Goal: Transaction & Acquisition: Purchase product/service

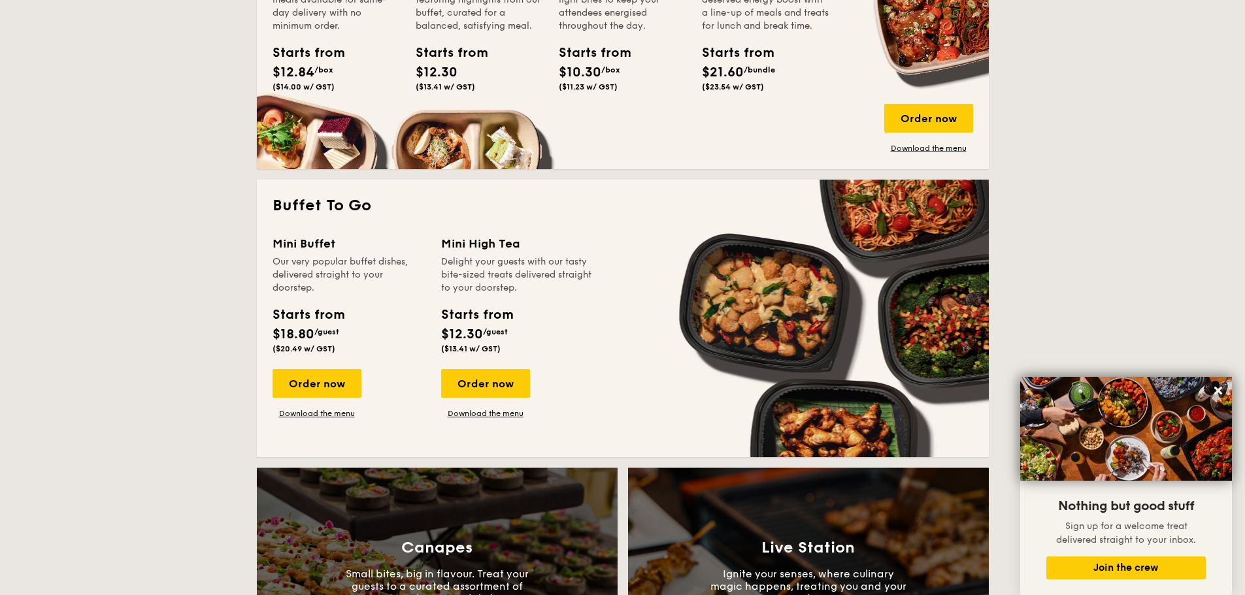
scroll to position [980, 0]
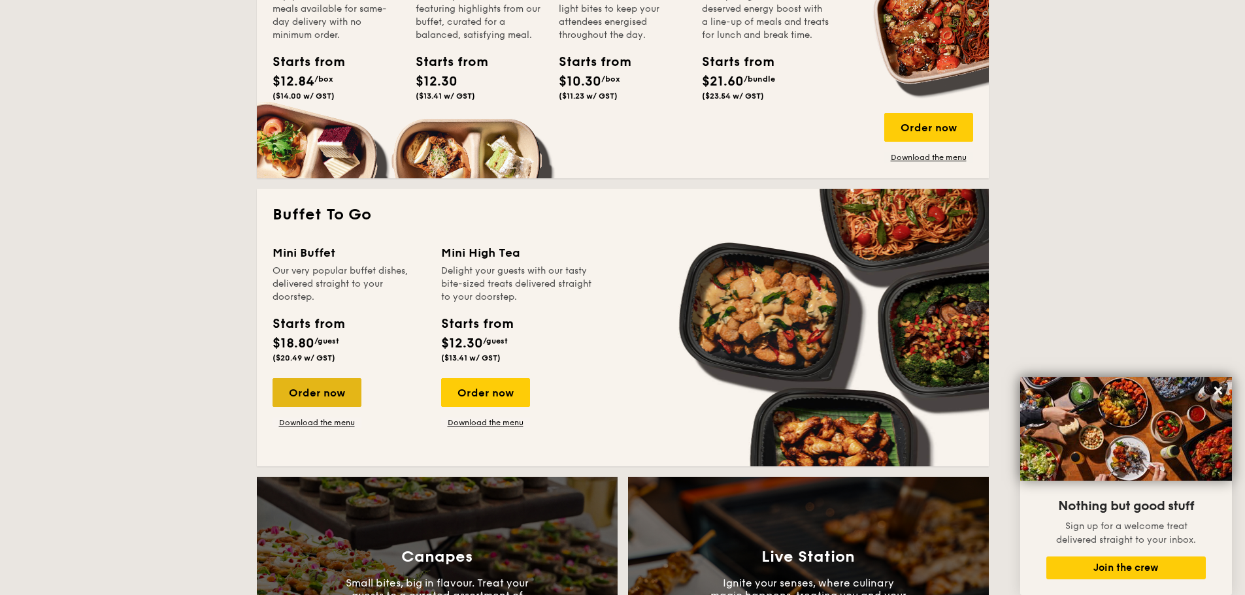
click at [324, 390] on div "Order now" at bounding box center [317, 392] width 89 height 29
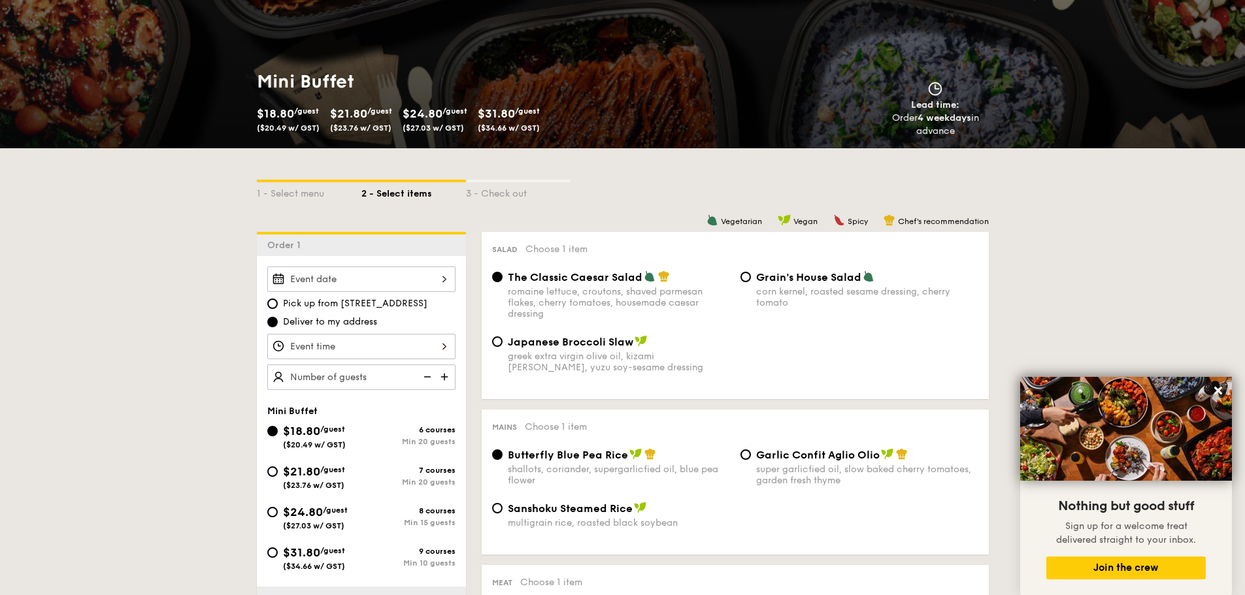
scroll to position [196, 0]
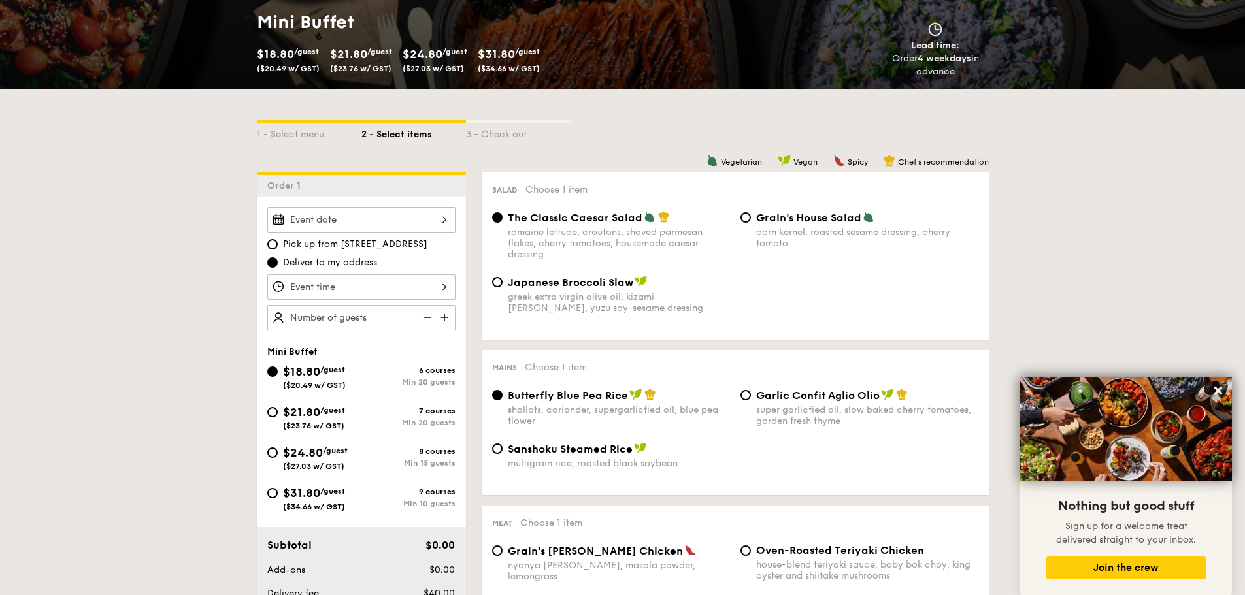
click at [278, 497] on div "$31.80 /guest ($34.66 w/ GST)" at bounding box center [314, 497] width 94 height 27
click at [278, 497] on input "$31.80 /guest ($34.66 w/ GST) 9 courses Min 10 guests" at bounding box center [272, 493] width 10 height 10
radio input "true"
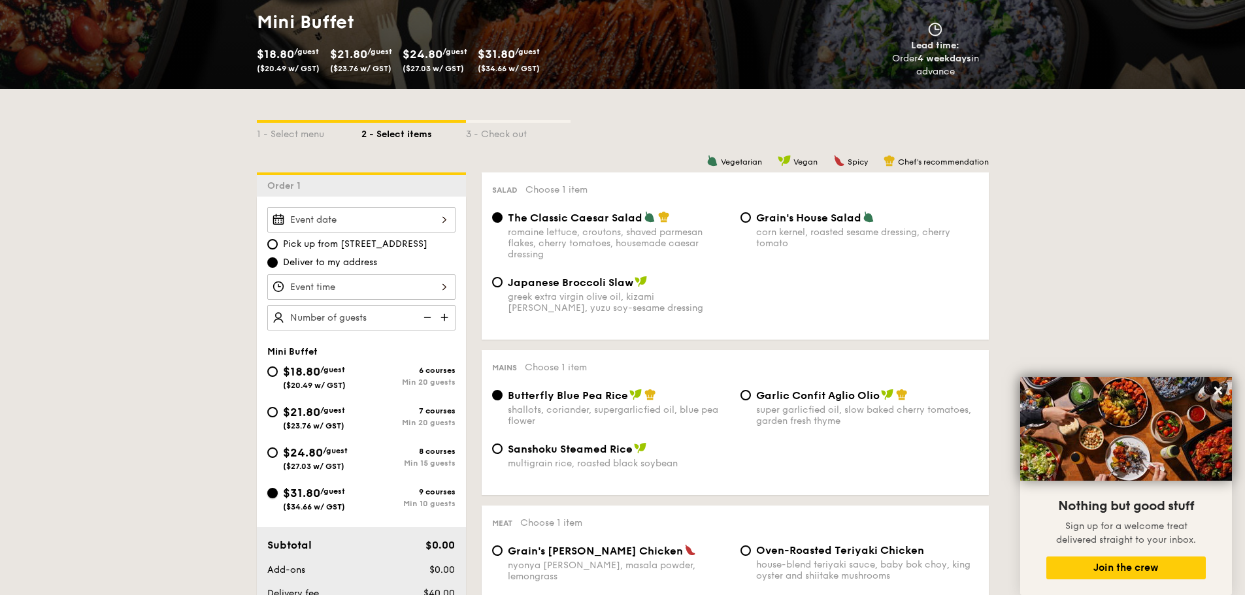
radio input "false"
radio input "true"
